Goal: Communication & Community: Answer question/provide support

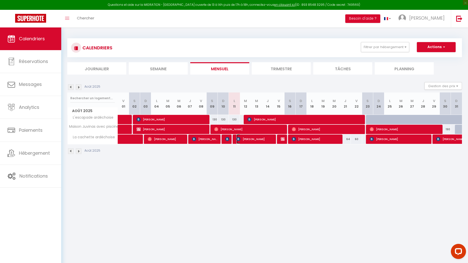
click at [254, 139] on span "[PERSON_NAME]" at bounding box center [254, 139] width 37 height 10
select select "OK"
select select "KO"
select select "0"
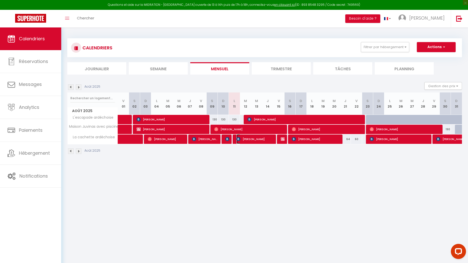
select select "1"
select select
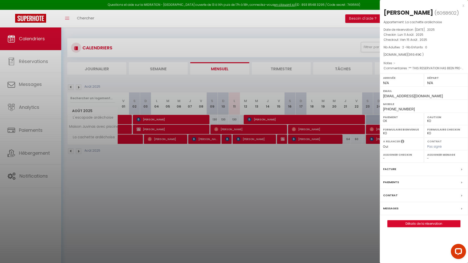
click at [396, 211] on label "Messages" at bounding box center [390, 208] width 15 height 5
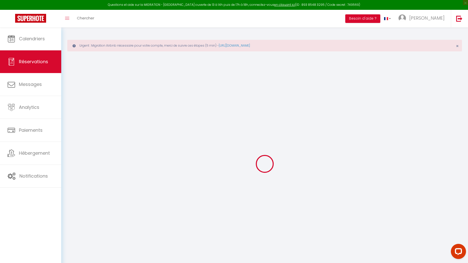
select select
checkbox input "false"
type textarea "** THIS RESERVATION HAS BEEN PRE-PAID ** BOOKING NOTE : Payment charge is EUR 5…"
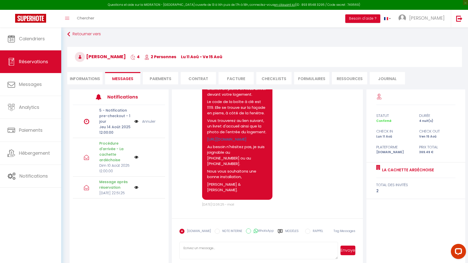
scroll to position [31, 0]
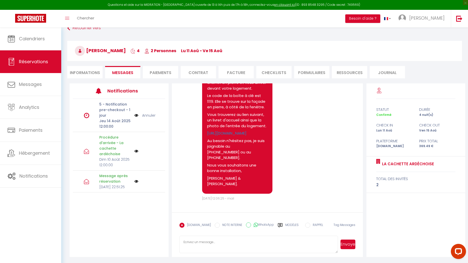
click at [221, 238] on textarea at bounding box center [258, 245] width 158 height 18
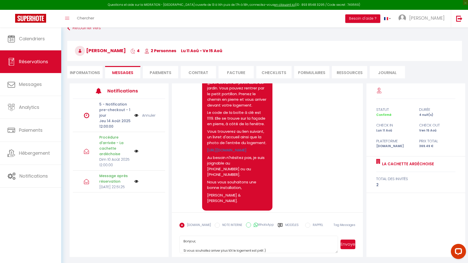
scroll to position [469, 0]
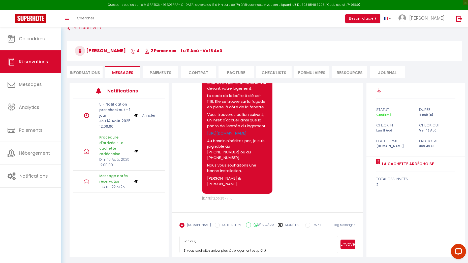
type textarea "Bonjour, Si vous souhaitez arriver plus tôt le logement est prêt :)"
click at [348, 245] on button "Envoyer" at bounding box center [347, 245] width 15 height 10
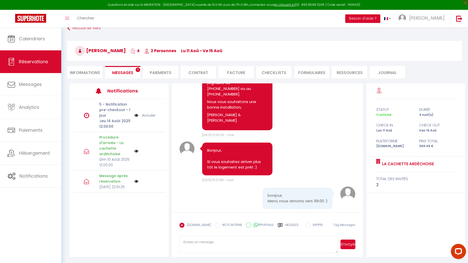
scroll to position [553, 0]
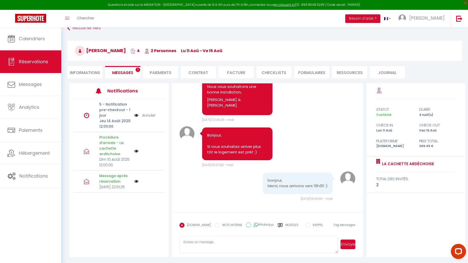
click at [246, 237] on textarea at bounding box center [258, 245] width 158 height 18
click at [214, 241] on textarea "Concernant les draos avez vous pris les votres ou souhaitiez vous les prendre à…" at bounding box center [258, 245] width 158 height 18
click at [331, 242] on textarea "Concernant les draps avez vous pris les votres ou souhaitiez vous les prendre à…" at bounding box center [258, 245] width 158 height 18
type textarea "Concernant les draps avez vous pris les votres ou souhaitiez vous les prendre à…"
click at [355, 243] on button "Envoyer" at bounding box center [347, 245] width 15 height 10
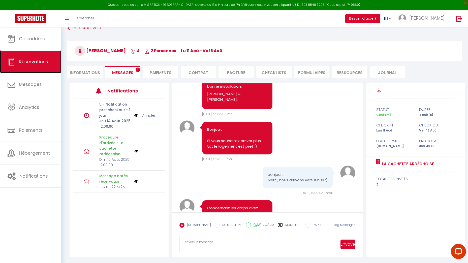
click at [42, 66] on link "Réservations" at bounding box center [30, 61] width 61 height 23
select select "not_cancelled"
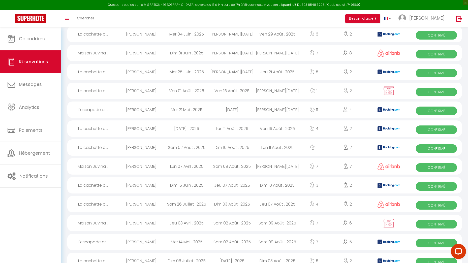
scroll to position [358, 0]
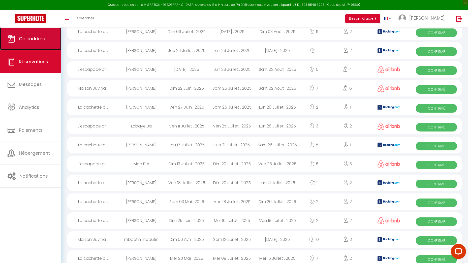
click at [37, 50] on link "Calendriers" at bounding box center [30, 38] width 61 height 23
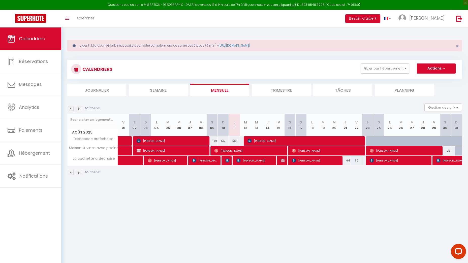
click at [261, 227] on body "Questions et aide sur la MIGRATION - [GEOGRAPHIC_DATA] ouverte de 13 à 14h puis…" at bounding box center [234, 158] width 468 height 263
